Goal: Task Accomplishment & Management: Manage account settings

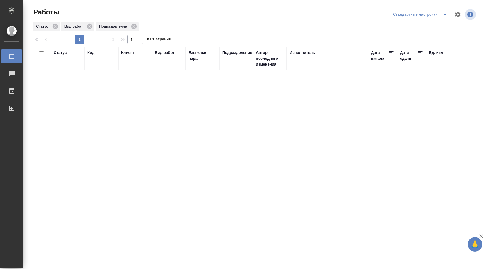
click at [443, 15] on icon "split button" at bounding box center [444, 14] width 7 height 7
click at [429, 32] on ul "В работе" at bounding box center [420, 26] width 61 height 14
click at [427, 29] on li "В работе" at bounding box center [420, 25] width 61 height 9
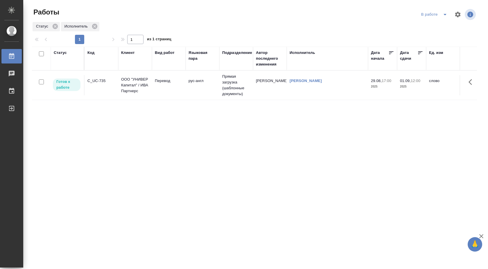
click at [118, 81] on td "C_UC-735" at bounding box center [102, 85] width 34 height 20
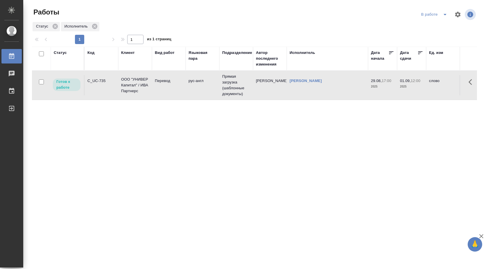
click at [151, 77] on td "ООО "УНИВЕР Капитал" / ИВА Партнерс" at bounding box center [135, 85] width 34 height 23
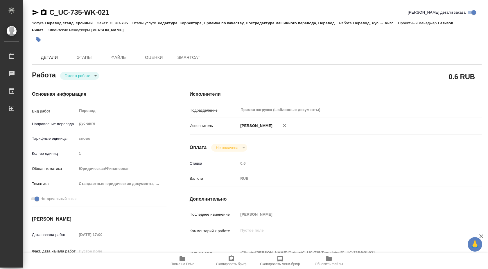
type textarea "x"
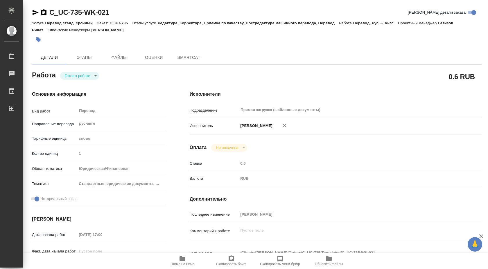
type textarea "x"
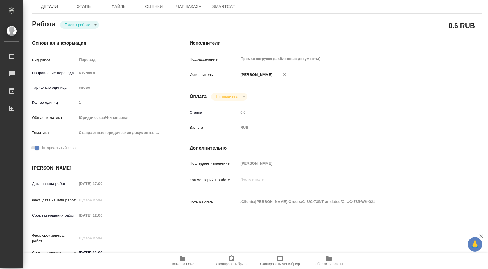
type textarea "x"
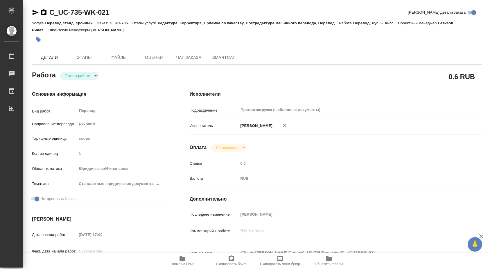
type textarea "x"
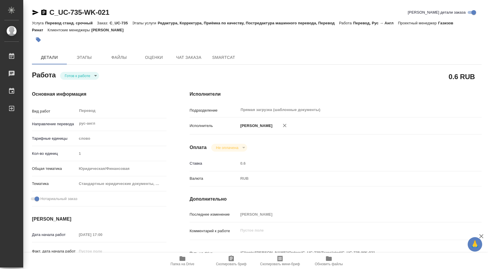
click at [96, 73] on body "🙏 .cls-1 fill:#fff; AWATERA Shuvalova Anna Работы Чаты График Выйти C_UC-735-WK…" at bounding box center [244, 134] width 488 height 269
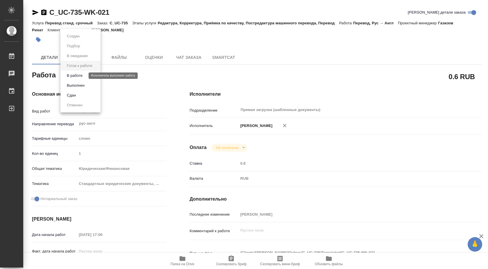
click at [84, 76] on button "В работе" at bounding box center [74, 76] width 19 height 6
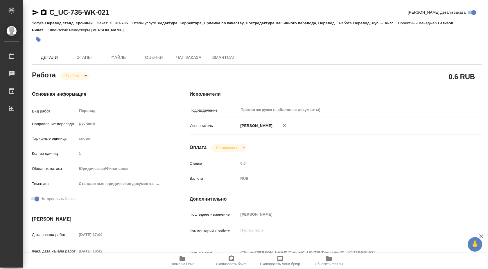
type textarea "x"
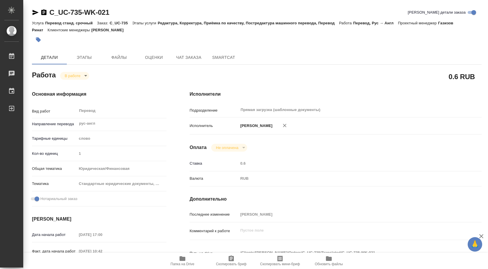
type textarea "x"
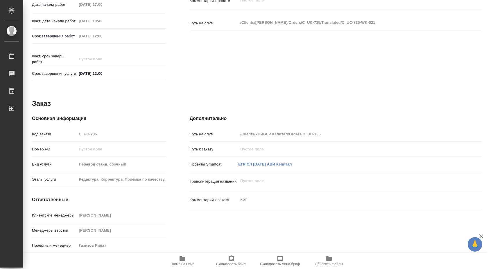
scroll to position [238, 0]
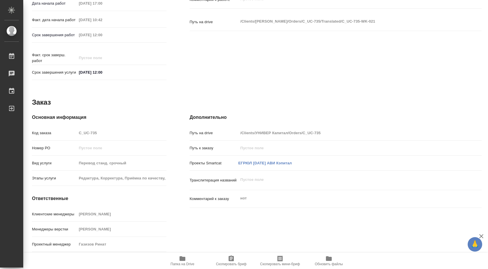
type textarea "x"
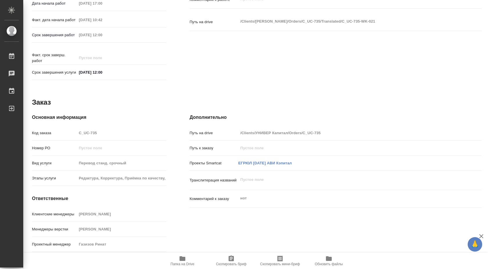
scroll to position [227, 0]
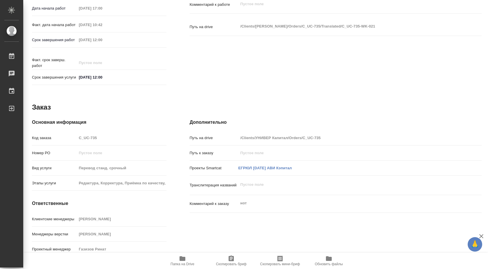
click at [184, 256] on icon "button" at bounding box center [182, 259] width 7 height 7
click at [256, 170] on link "ЕГРЮЛ 29.08.2025 АВИ Кэпитал" at bounding box center [265, 168] width 54 height 4
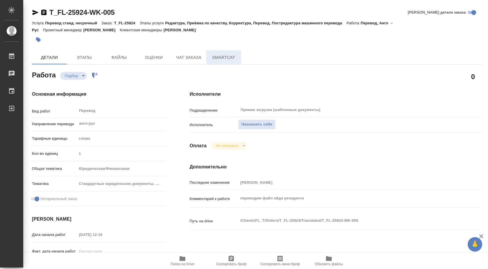
click at [221, 58] on span "SmartCat" at bounding box center [224, 57] width 28 height 7
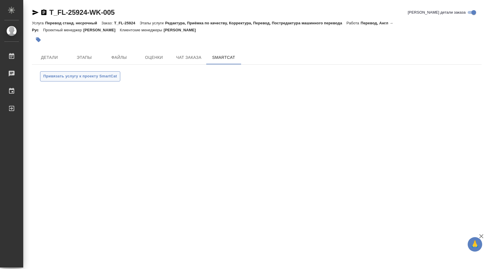
click at [90, 80] on button "Привязать услугу к проекту SmartCat" at bounding box center [80, 76] width 80 height 10
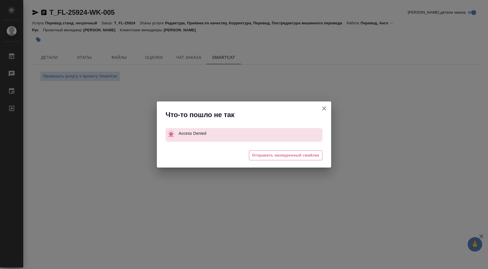
click at [322, 106] on icon "button" at bounding box center [324, 108] width 7 height 7
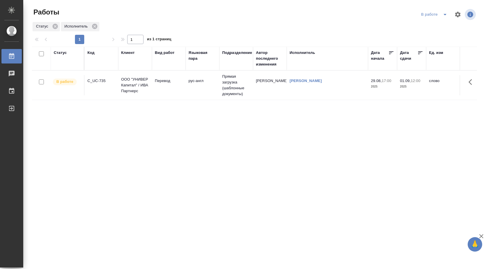
click at [244, 91] on td "Прямая загрузка (шаблонные документы)" at bounding box center [236, 85] width 34 height 29
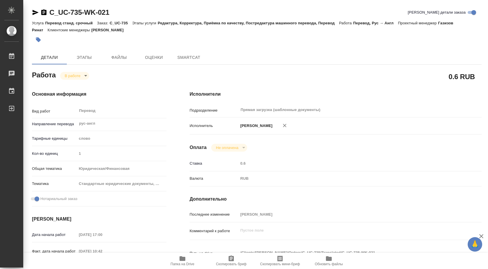
click at [186, 49] on div "C_UC-735-WK-021 [PERSON_NAME] детали заказа Услуга Перевод станд. срочный Заказ…" at bounding box center [257, 250] width 456 height 501
type textarea "x"
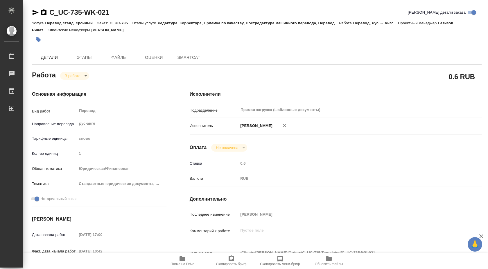
type textarea "x"
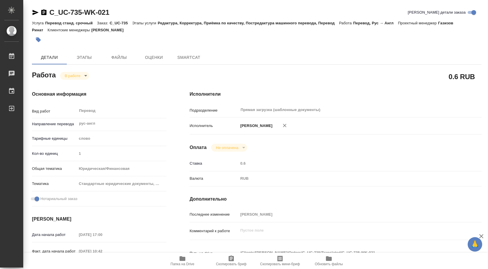
type textarea "x"
click at [184, 55] on span "Чат заказа" at bounding box center [189, 57] width 28 height 7
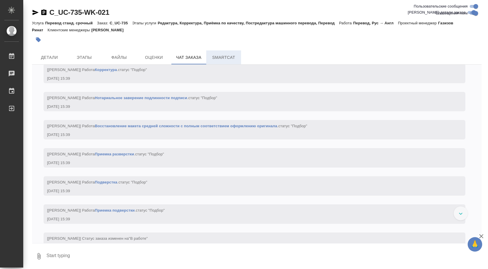
click at [220, 59] on span "SmartCat" at bounding box center [224, 57] width 28 height 7
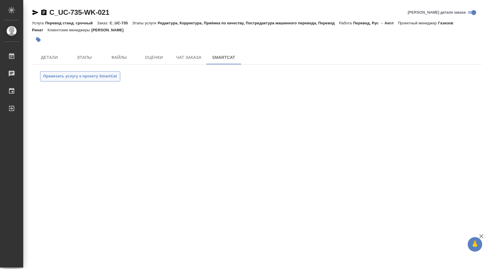
click at [91, 74] on span "Привязать услугу к проекту SmartCat" at bounding box center [80, 76] width 74 height 7
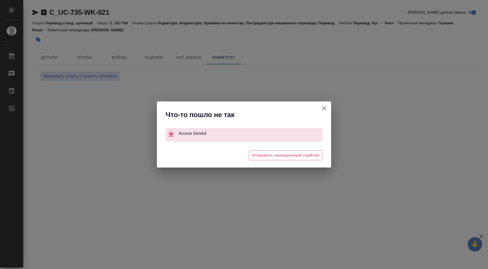
click at [321, 108] on icon "button" at bounding box center [324, 108] width 7 height 7
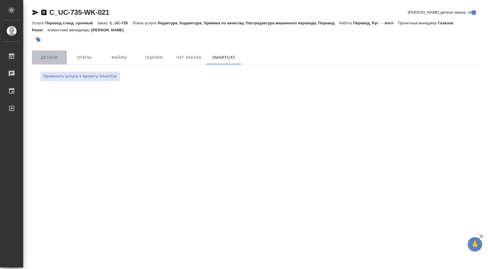
click at [49, 54] on span "Детали" at bounding box center [49, 57] width 28 height 7
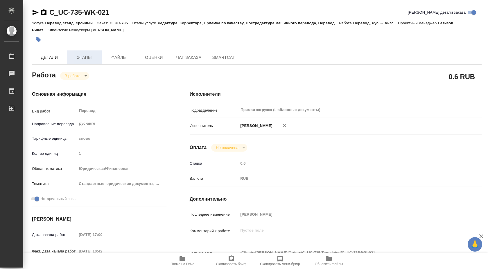
type textarea "x"
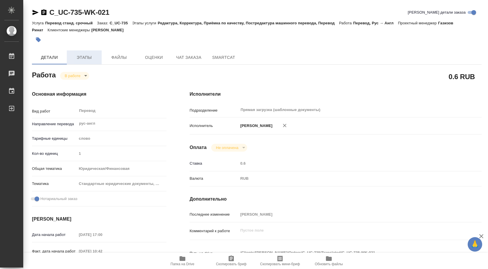
type textarea "x"
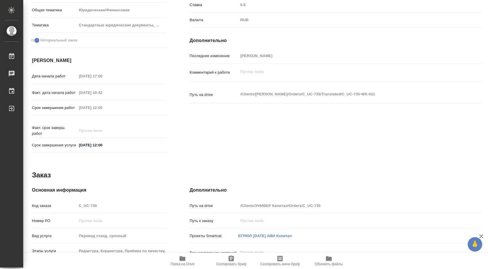
scroll to position [238, 0]
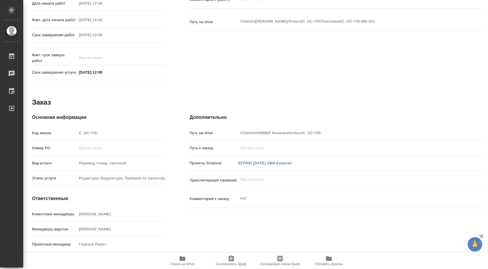
type textarea "x"
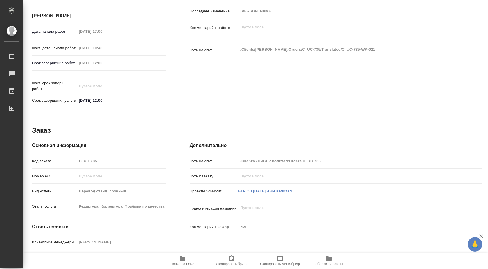
scroll to position [238, 0]
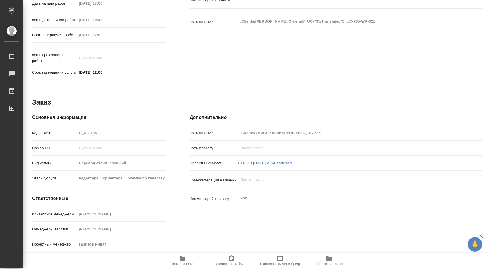
click at [260, 162] on link "ЕГРЮЛ 29.08.2025 АВИ Кэпитал" at bounding box center [265, 163] width 54 height 4
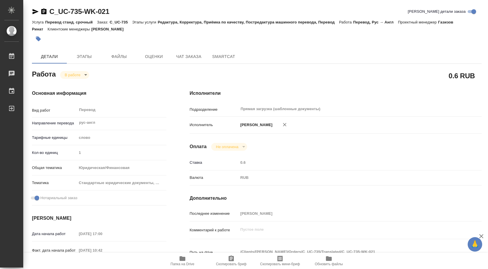
scroll to position [0, 0]
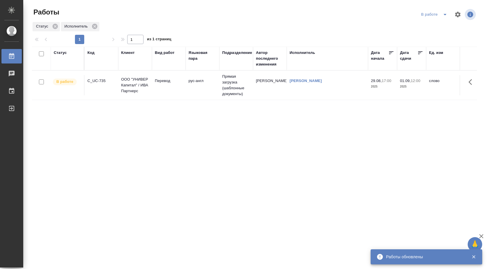
click at [226, 80] on td "Прямая загрузка (шаблонные документы)" at bounding box center [236, 85] width 34 height 29
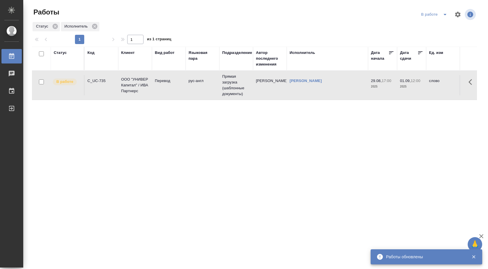
click at [226, 80] on td "Прямая загрузка (шаблонные документы)" at bounding box center [236, 85] width 34 height 29
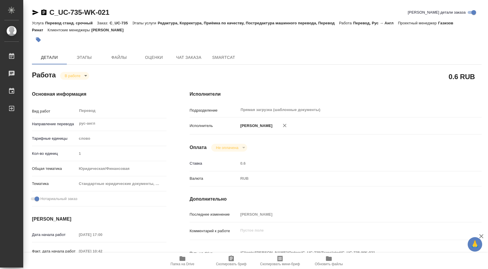
type textarea "x"
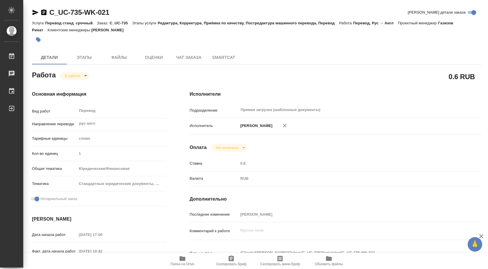
type textarea "x"
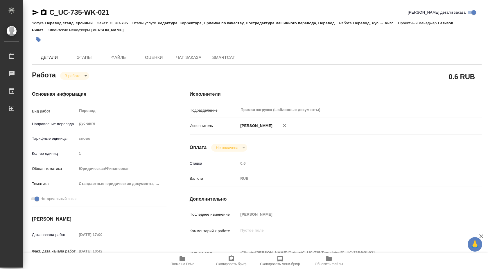
type textarea "x"
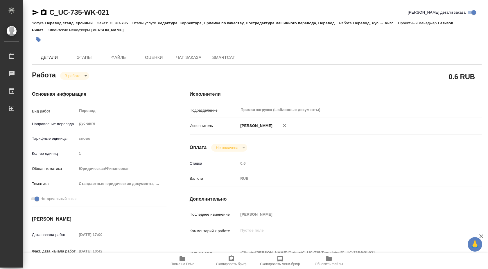
type textarea "x"
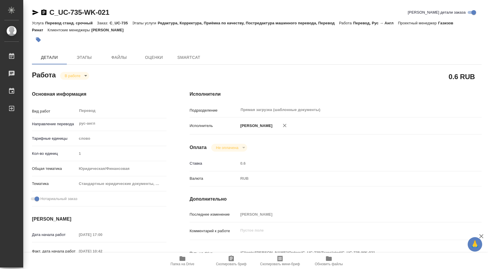
type textarea "x"
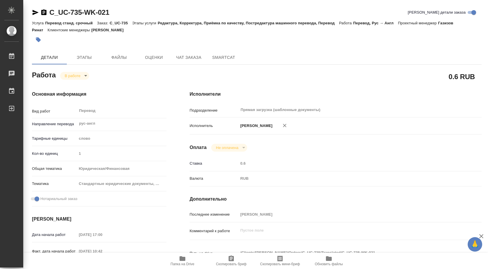
type textarea "x"
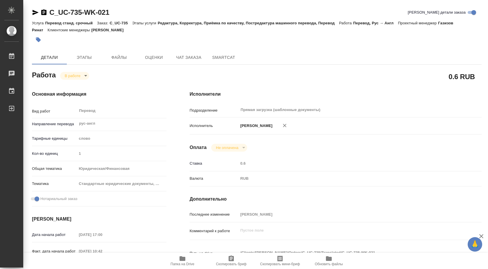
type textarea "x"
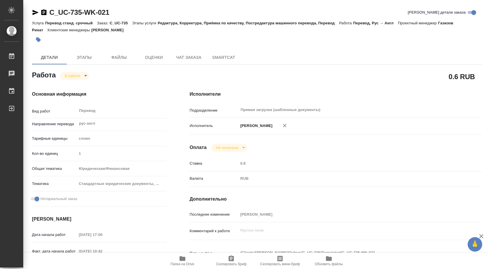
type textarea "x"
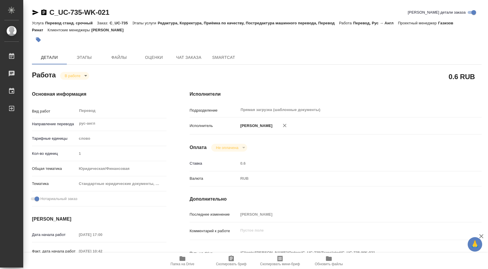
type textarea "x"
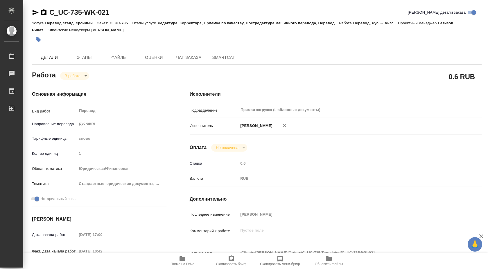
type textarea "x"
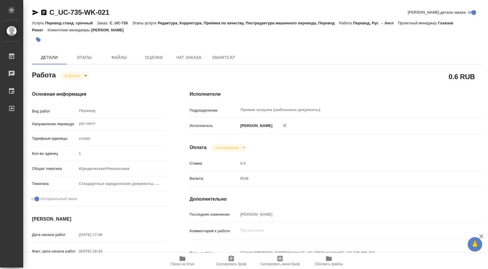
type textarea "x"
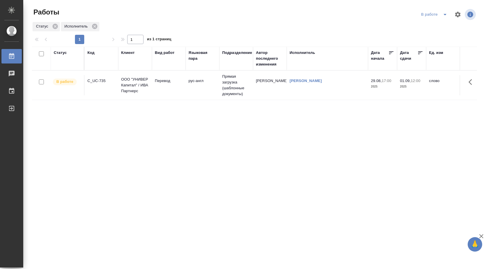
click at [259, 81] on td "[PERSON_NAME]" at bounding box center [270, 85] width 34 height 20
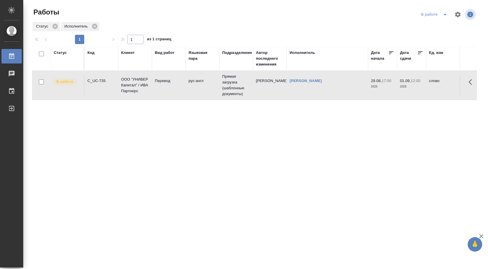
click at [259, 81] on td "[PERSON_NAME]" at bounding box center [270, 85] width 34 height 20
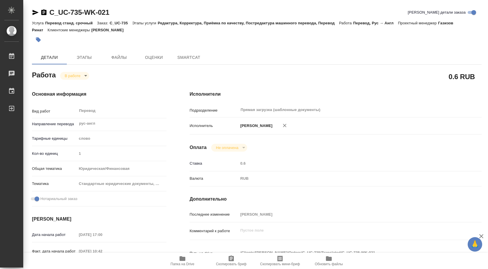
type textarea "x"
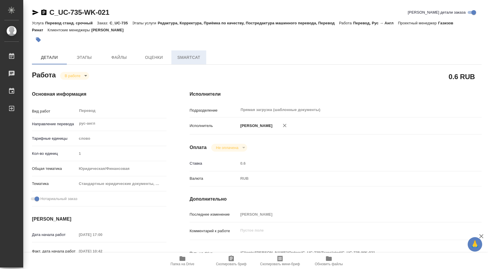
click at [187, 55] on span "SmartCat" at bounding box center [189, 57] width 28 height 7
type textarea "x"
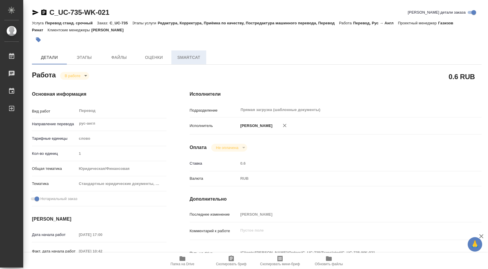
type textarea "x"
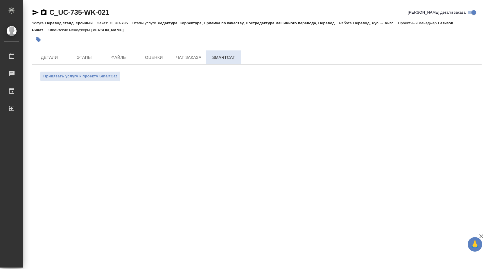
click at [229, 54] on span "SmartCat" at bounding box center [224, 57] width 28 height 7
click at [211, 57] on span "SmartCat" at bounding box center [224, 57] width 28 height 7
click at [51, 54] on span "Детали" at bounding box center [49, 57] width 28 height 7
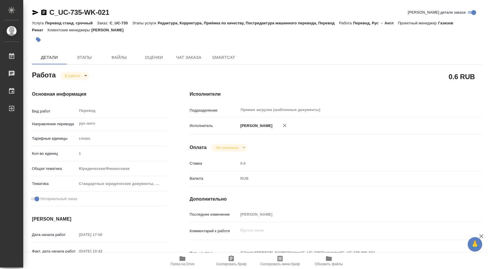
type textarea "x"
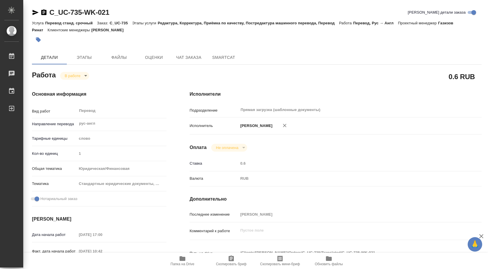
type textarea "x"
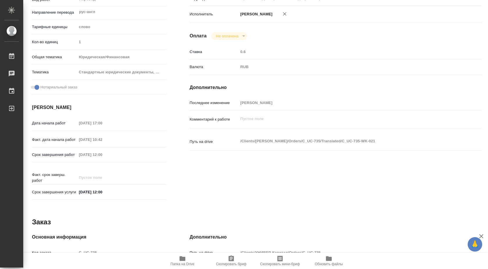
type textarea "x"
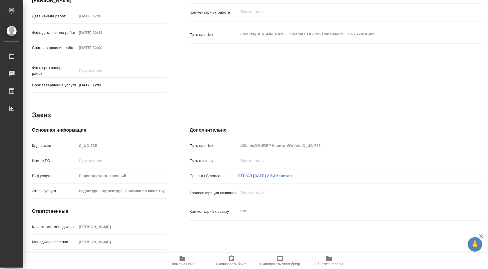
scroll to position [232, 0]
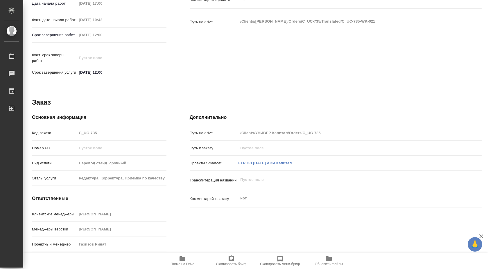
click at [249, 166] on link "ЕГРЮЛ 29.08.2025 АВИ Кэпитал" at bounding box center [265, 163] width 54 height 4
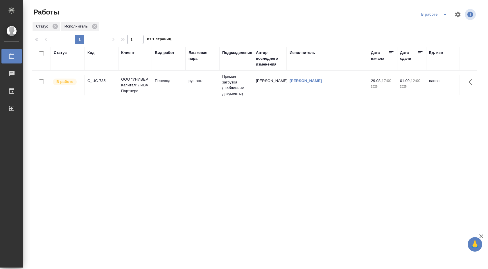
click at [234, 84] on td "Прямая загрузка (шаблонные документы)" at bounding box center [236, 85] width 34 height 29
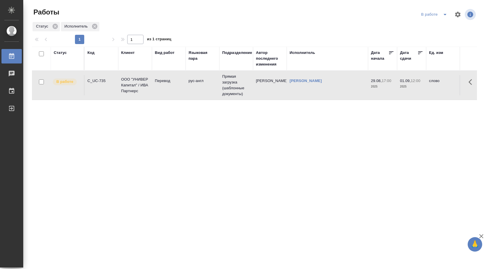
click at [234, 84] on td "Прямая загрузка (шаблонные документы)" at bounding box center [236, 85] width 34 height 29
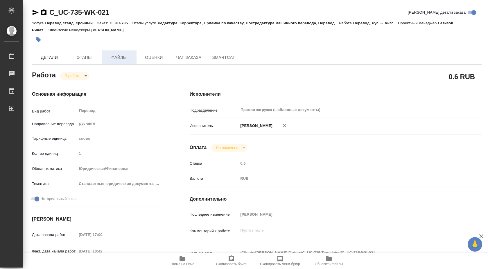
click at [130, 57] on span "Файлы" at bounding box center [119, 57] width 28 height 7
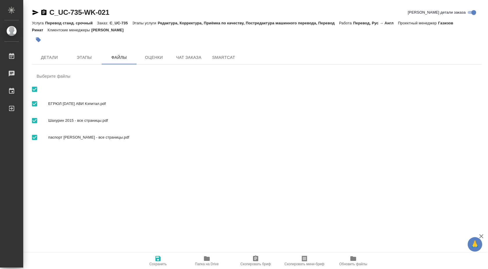
click at [100, 101] on span "ЕГРЮЛ [DATE] АВИ Кэпитал.pdf" at bounding box center [262, 104] width 429 height 6
checkbox input "false"
click at [100, 101] on span "ЕГРЮЛ [DATE] АВИ Кэпитал.pdf" at bounding box center [262, 104] width 429 height 6
checkbox input "true"
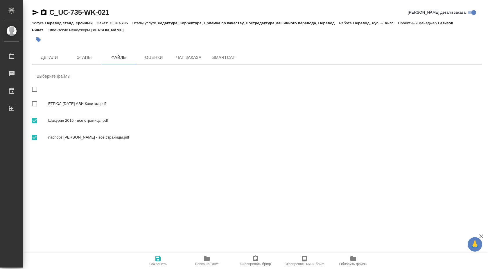
checkbox input "true"
click at [41, 56] on span "Детали" at bounding box center [49, 57] width 28 height 7
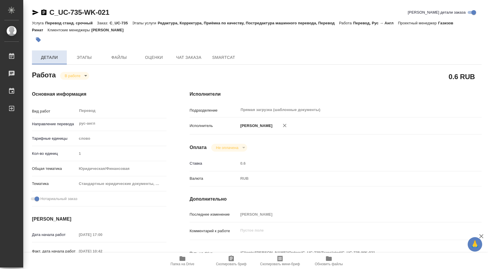
type textarea "x"
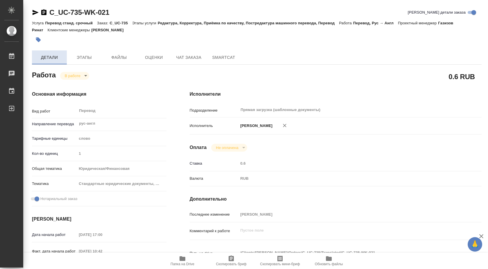
type textarea "x"
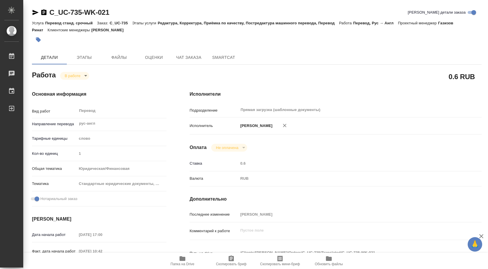
type textarea "x"
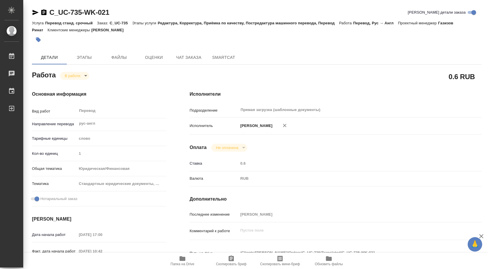
click at [184, 261] on icon "button" at bounding box center [182, 259] width 6 height 5
